Goal: Transaction & Acquisition: Purchase product/service

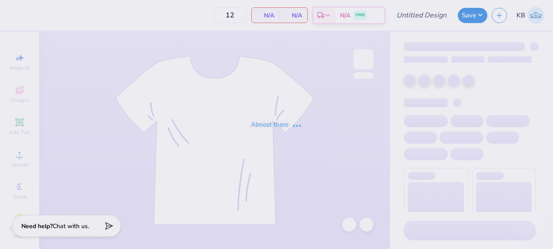
type input "SAE fall rush 2025"
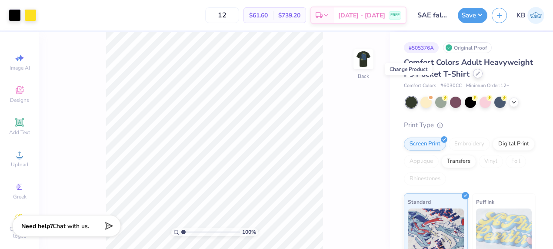
click at [476, 76] on icon at bounding box center [478, 73] width 4 height 4
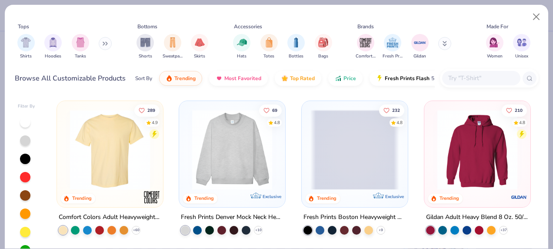
click at [452, 82] on input "text" at bounding box center [480, 78] width 67 height 10
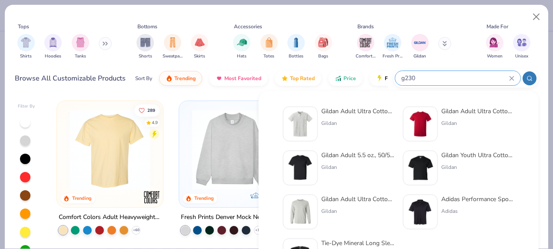
type input "g230"
click at [315, 113] on div at bounding box center [300, 123] width 35 height 35
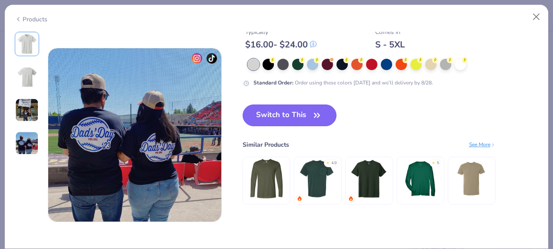
scroll to position [553, 0]
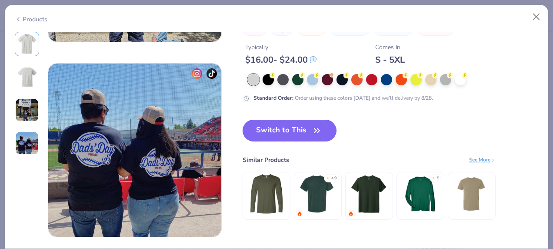
click at [278, 126] on button "Switch to This" at bounding box center [290, 131] width 94 height 22
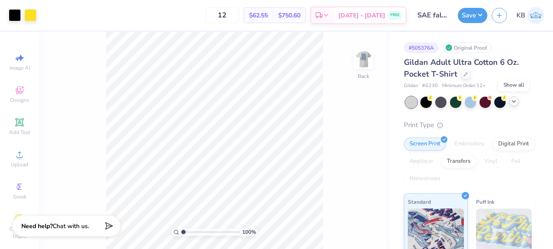
click at [513, 103] on icon at bounding box center [513, 101] width 7 height 7
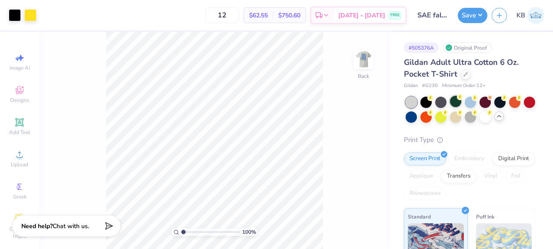
click at [456, 102] on div at bounding box center [455, 101] width 11 height 11
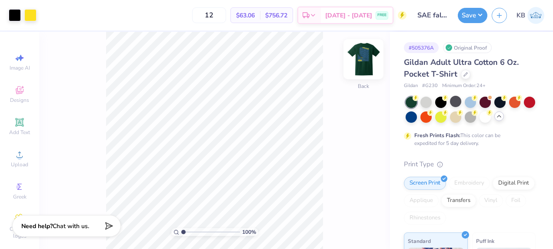
click at [369, 56] on img at bounding box center [363, 59] width 35 height 35
click at [369, 56] on img at bounding box center [363, 58] width 17 height 17
click at [359, 61] on img at bounding box center [363, 59] width 35 height 35
click at [361, 56] on img at bounding box center [363, 59] width 35 height 35
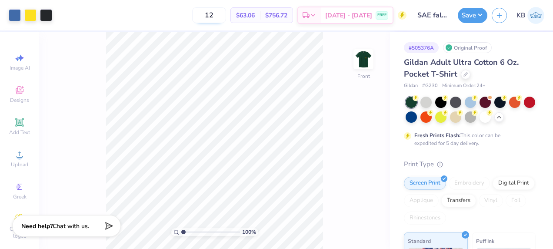
click at [223, 19] on input "12" at bounding box center [209, 15] width 34 height 16
type input "1"
type input "30"
click at [366, 62] on img at bounding box center [363, 59] width 35 height 35
click at [463, 75] on icon at bounding box center [465, 73] width 4 height 4
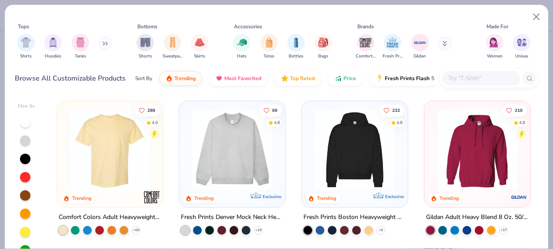
click at [456, 75] on input "text" at bounding box center [480, 78] width 67 height 10
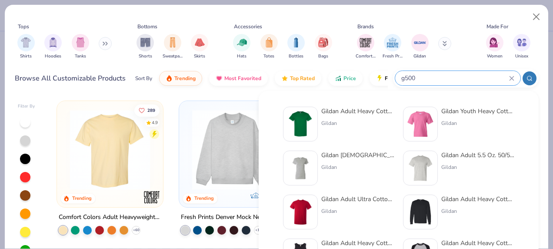
type input "g500"
click at [296, 120] on img at bounding box center [300, 123] width 27 height 27
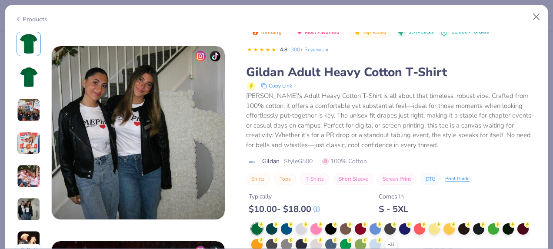
scroll to position [1037, 0]
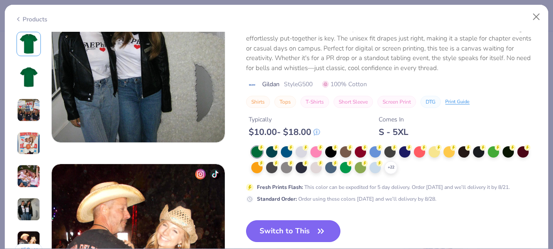
click at [264, 227] on button "Switch to This" at bounding box center [293, 231] width 94 height 22
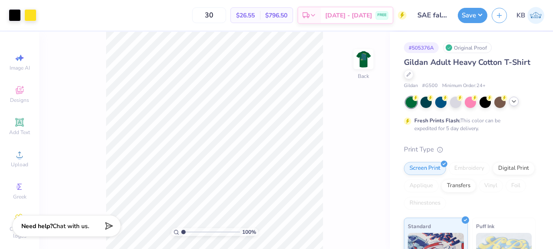
click at [511, 104] on icon at bounding box center [513, 101] width 7 height 7
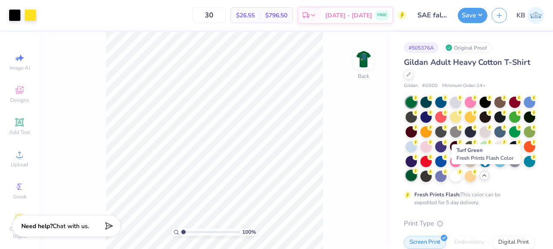
click at [417, 174] on div at bounding box center [411, 175] width 11 height 11
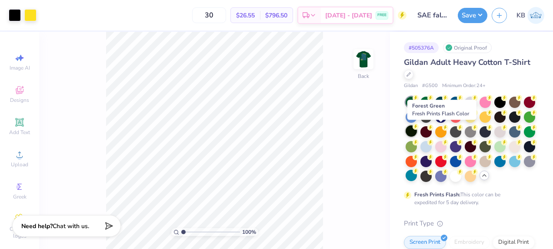
click at [417, 130] on div at bounding box center [411, 130] width 11 height 11
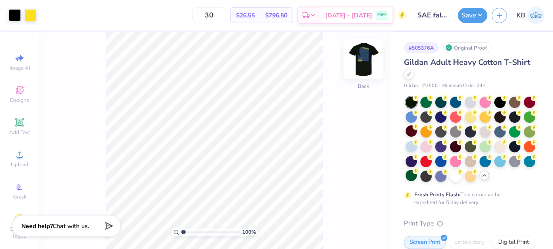
click at [363, 57] on img at bounding box center [363, 59] width 35 height 35
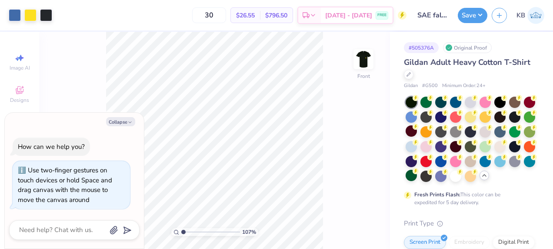
type input "1.06705717257853"
type textarea "x"
drag, startPoint x: 183, startPoint y: 232, endPoint x: 159, endPoint y: 238, distance: 25.2
type input "1"
click at [181, 236] on input "range" at bounding box center [210, 232] width 59 height 8
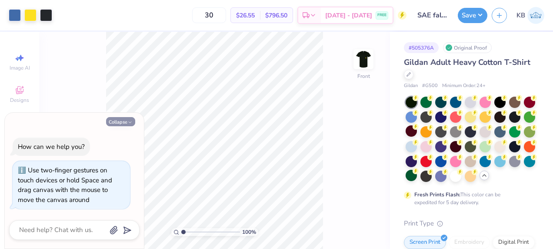
click at [122, 123] on button "Collapse" at bounding box center [120, 121] width 29 height 9
type textarea "x"
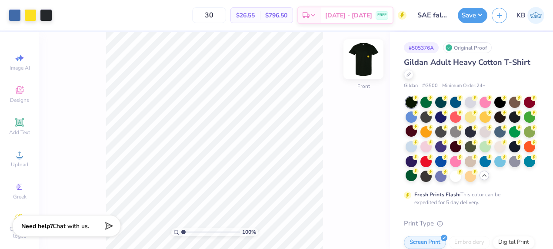
click at [366, 55] on img at bounding box center [363, 59] width 35 height 35
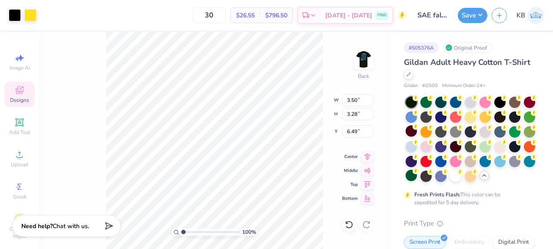
type input "5.57"
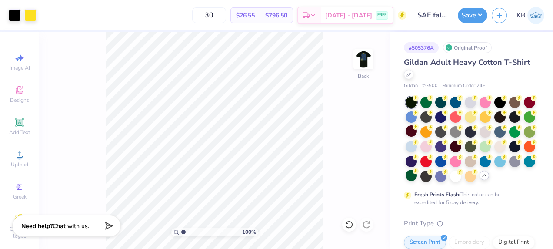
click at [478, 168] on div at bounding box center [471, 138] width 130 height 85
click at [417, 175] on div at bounding box center [411, 175] width 11 height 11
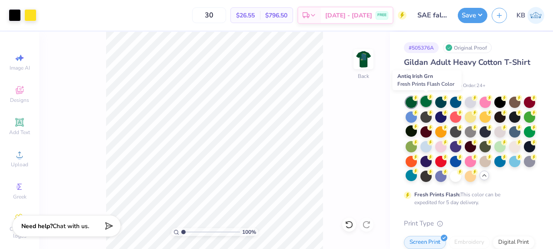
click at [419, 99] on circle at bounding box center [416, 98] width 6 height 6
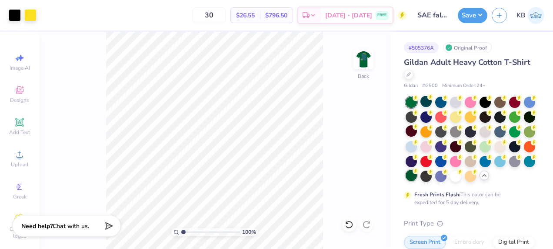
click at [417, 177] on div at bounding box center [411, 175] width 11 height 11
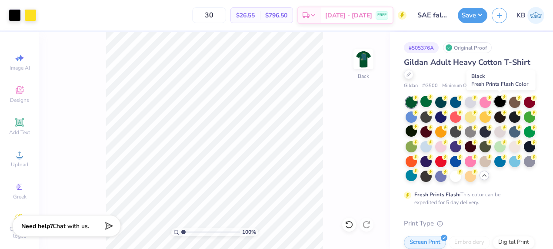
click at [500, 103] on div at bounding box center [499, 101] width 11 height 11
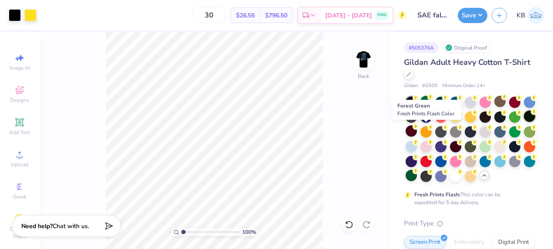
click at [531, 115] on icon at bounding box center [534, 112] width 6 height 6
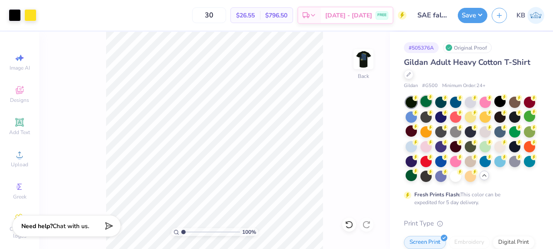
click at [427, 100] on div at bounding box center [425, 101] width 11 height 11
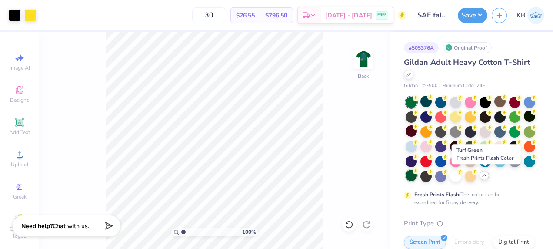
click at [417, 176] on div at bounding box center [411, 175] width 11 height 11
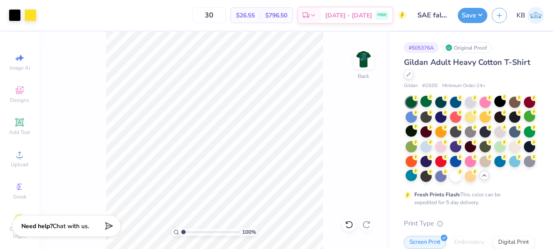
click at [363, 131] on div "100 % Back" at bounding box center [214, 140] width 351 height 217
drag, startPoint x: 534, startPoint y: 0, endPoint x: 357, endPoint y: 59, distance: 186.5
click at [357, 59] on img at bounding box center [363, 59] width 35 height 35
click at [361, 70] on img at bounding box center [363, 59] width 35 height 35
